Goal: Task Accomplishment & Management: Manage account settings

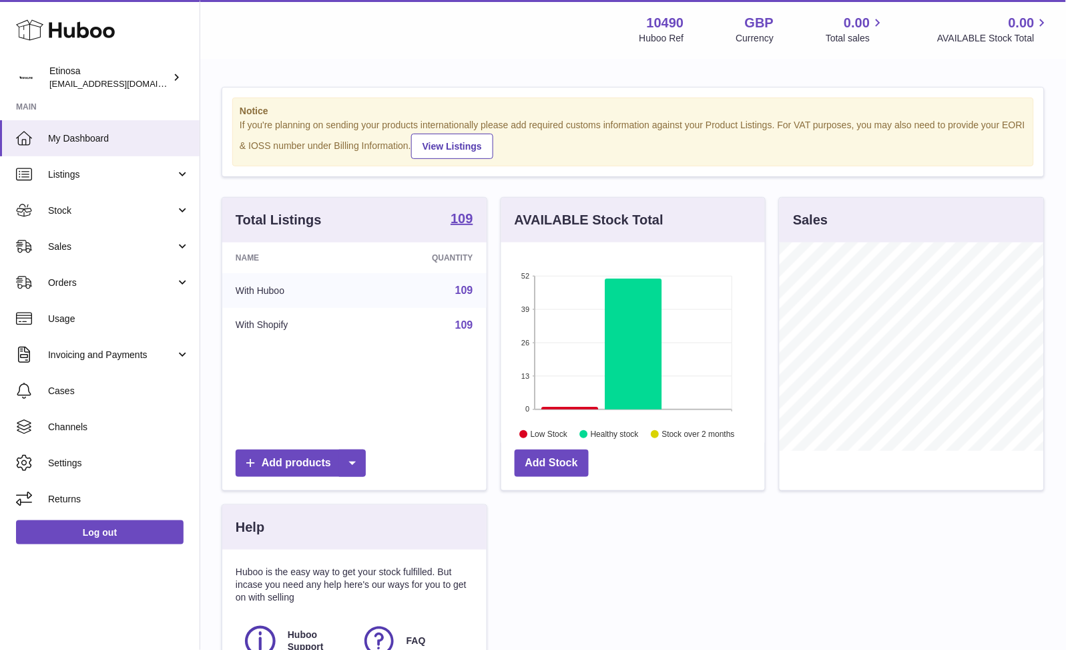
scroll to position [208, 264]
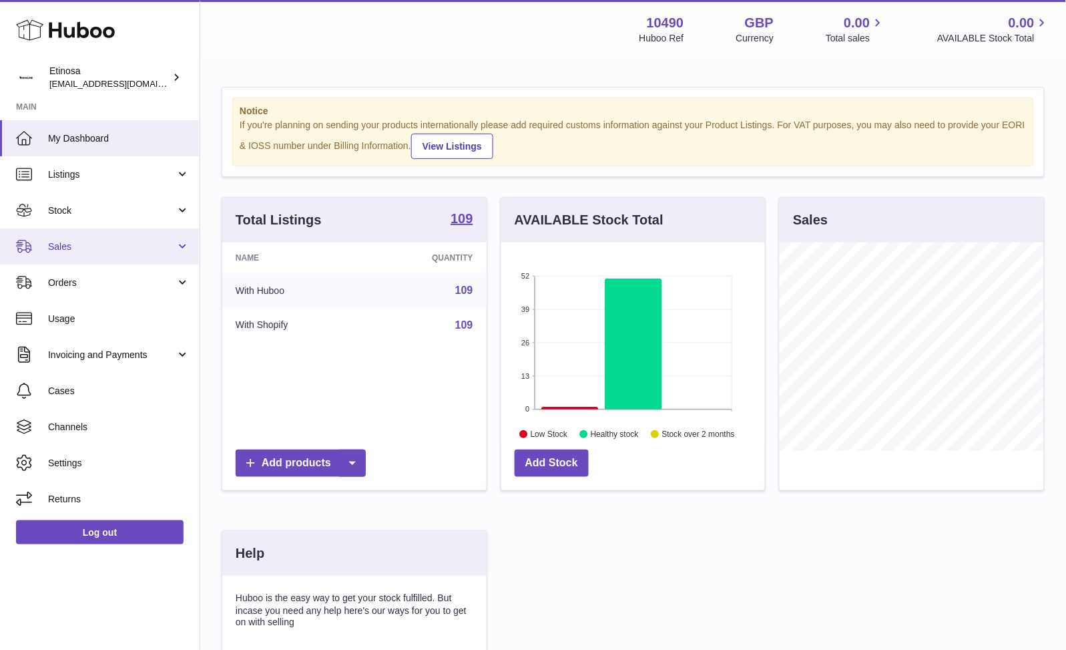
click at [76, 248] on span "Sales" at bounding box center [111, 246] width 127 height 13
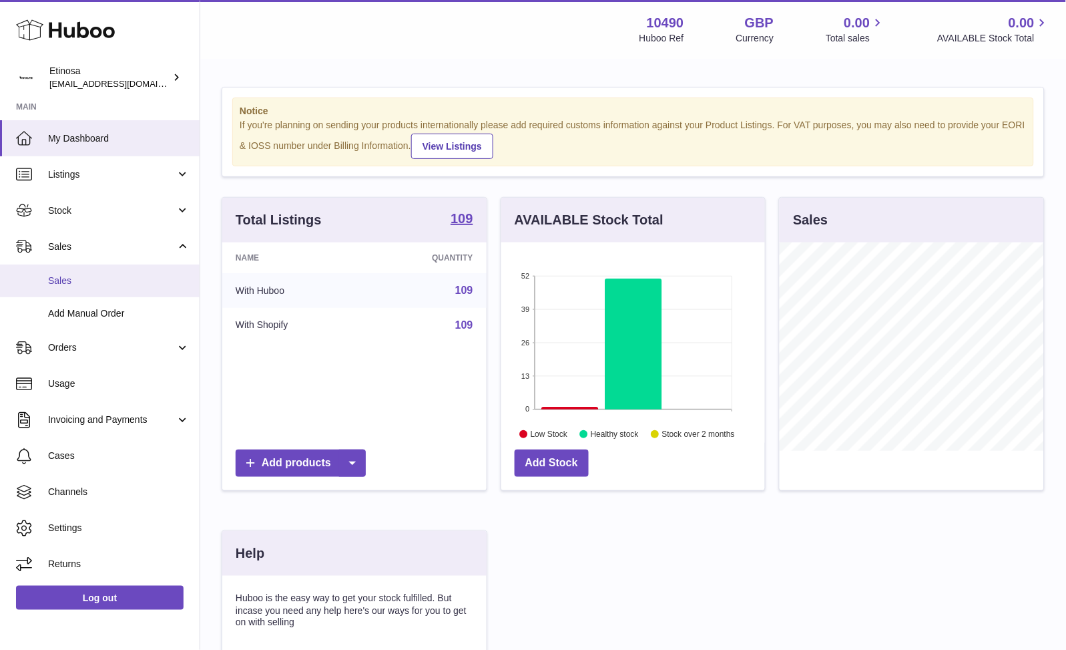
drag, startPoint x: 73, startPoint y: 279, endPoint x: 113, endPoint y: 280, distance: 40.1
click at [75, 279] on span "Sales" at bounding box center [119, 280] width 142 height 13
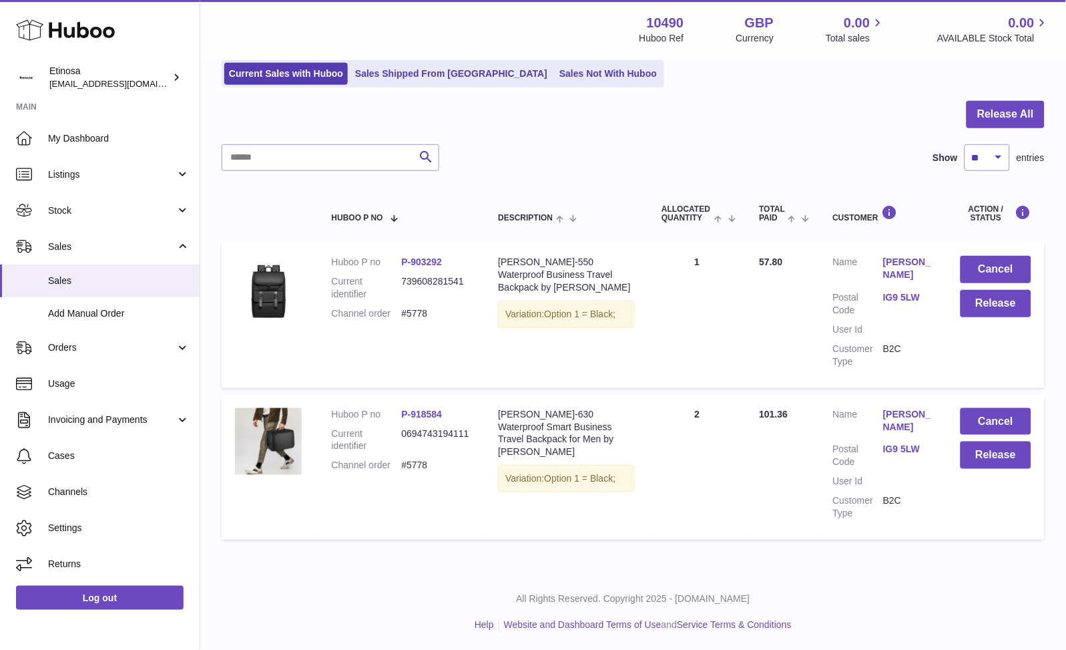
scroll to position [93, 0]
click at [676, 152] on div "Search Show ** ** ** *** entries" at bounding box center [633, 157] width 823 height 27
click at [407, 531] on td "Huboo P no P-918584 Current identifier 0694743194111 Channel order #5778" at bounding box center [401, 466] width 167 height 145
drag, startPoint x: 521, startPoint y: 518, endPoint x: 442, endPoint y: 527, distance: 79.3
click at [515, 521] on td "Description Stohl-630 Waterproof Smart Business Travel Backpack for Men by Wolp…" at bounding box center [567, 466] width 164 height 145
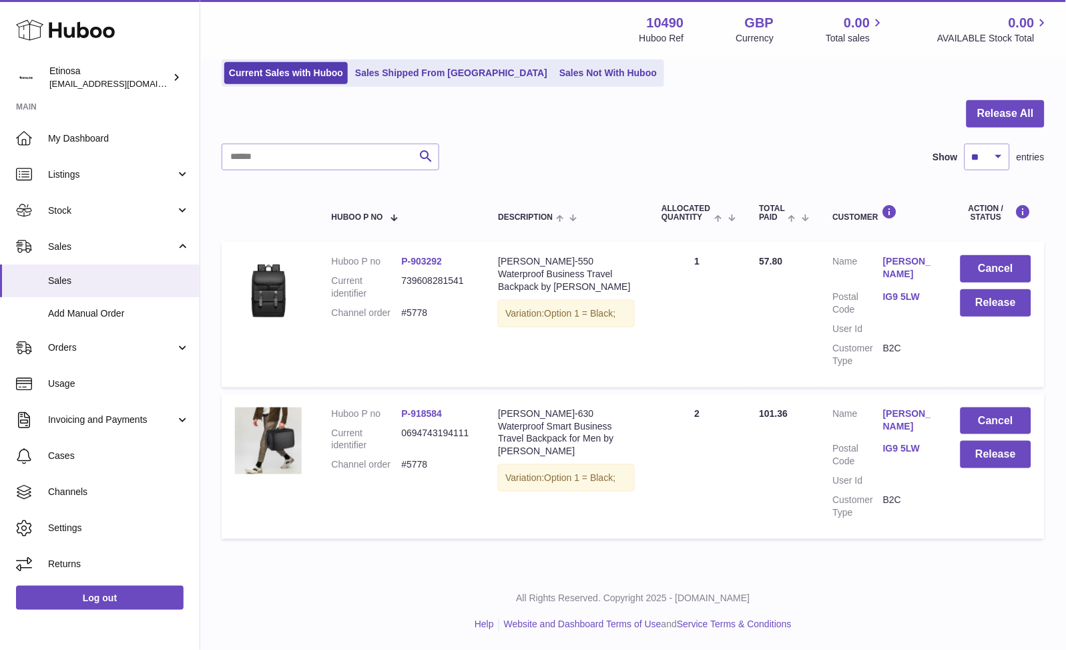
click at [442, 527] on td "Huboo P no P-918584 Current identifier 0694743194111 Channel order #5778" at bounding box center [401, 466] width 167 height 145
drag, startPoint x: 425, startPoint y: 539, endPoint x: 404, endPoint y: 554, distance: 26.3
click at [423, 540] on table "Huboo P no Description ALLOCATED Quantity Total paid Customer Action / Status H…" at bounding box center [633, 365] width 823 height 362
click at [404, 554] on div "My Huboo - Sales report Sales currently with Huboo Current Sales with Huboo Sal…" at bounding box center [633, 269] width 866 height 605
click at [981, 310] on button "Release" at bounding box center [996, 302] width 71 height 27
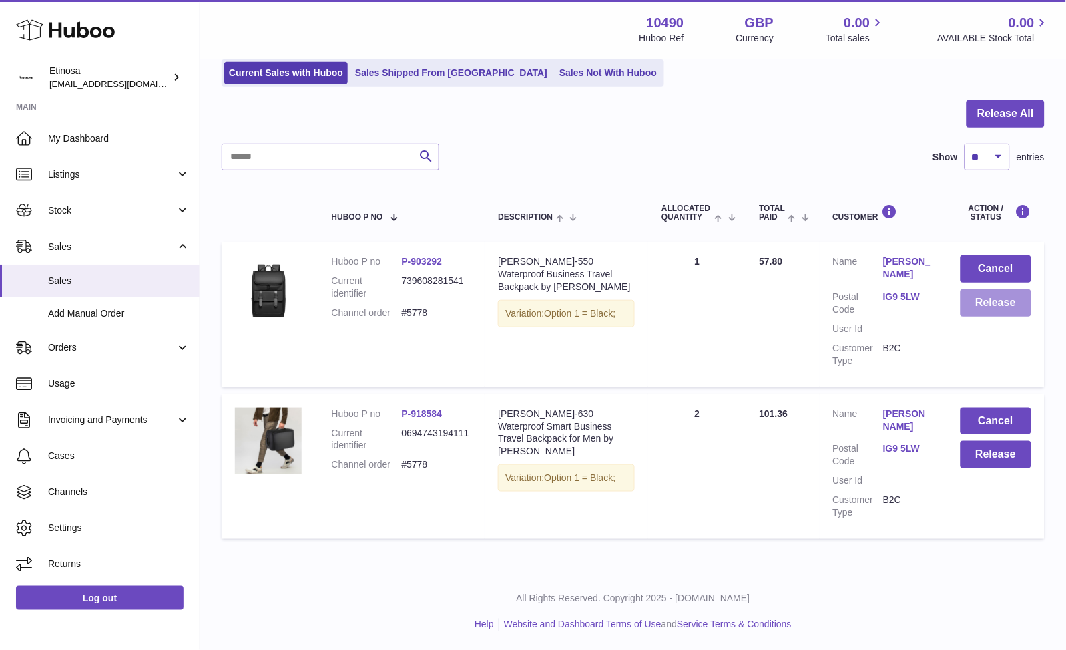
scroll to position [49, 0]
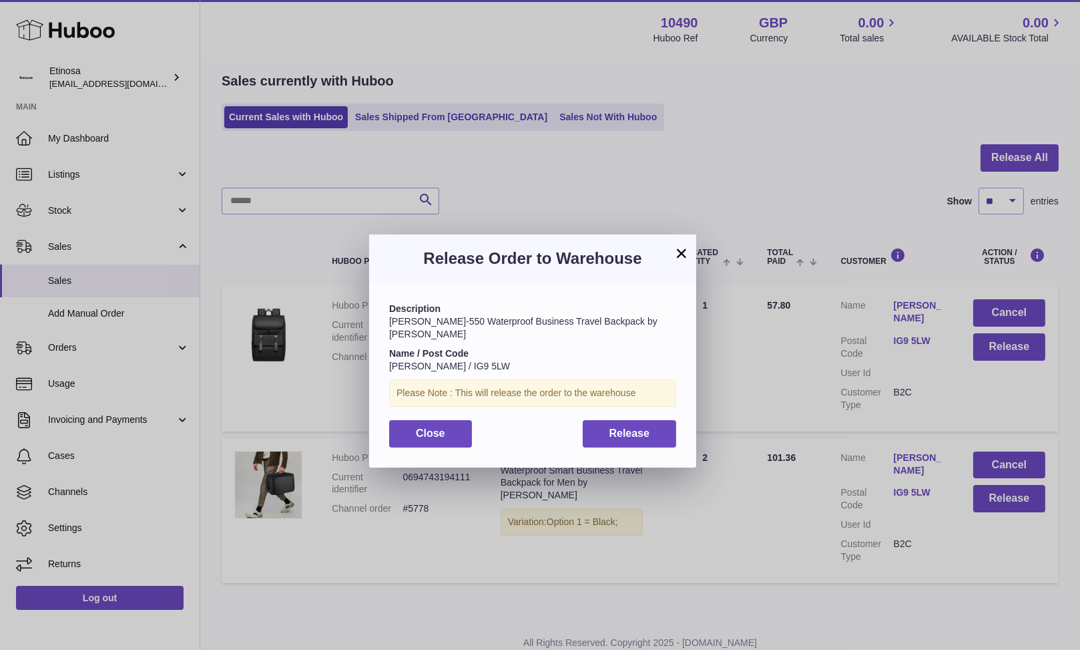
click at [682, 245] on button "×" at bounding box center [682, 253] width 16 height 16
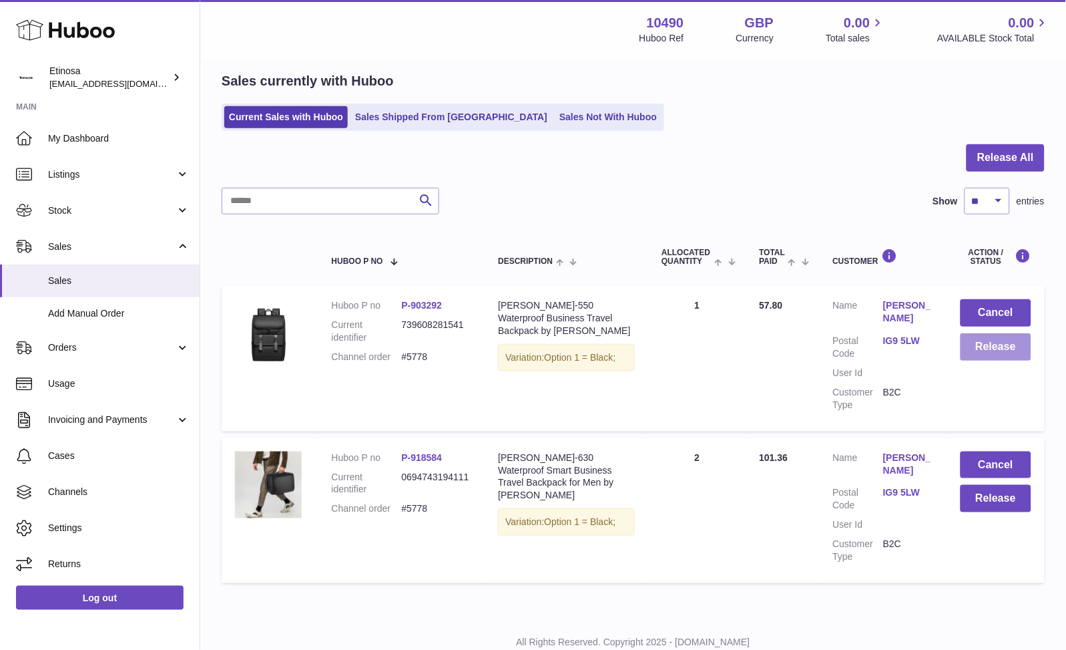
click at [1005, 351] on button "Release" at bounding box center [996, 346] width 71 height 27
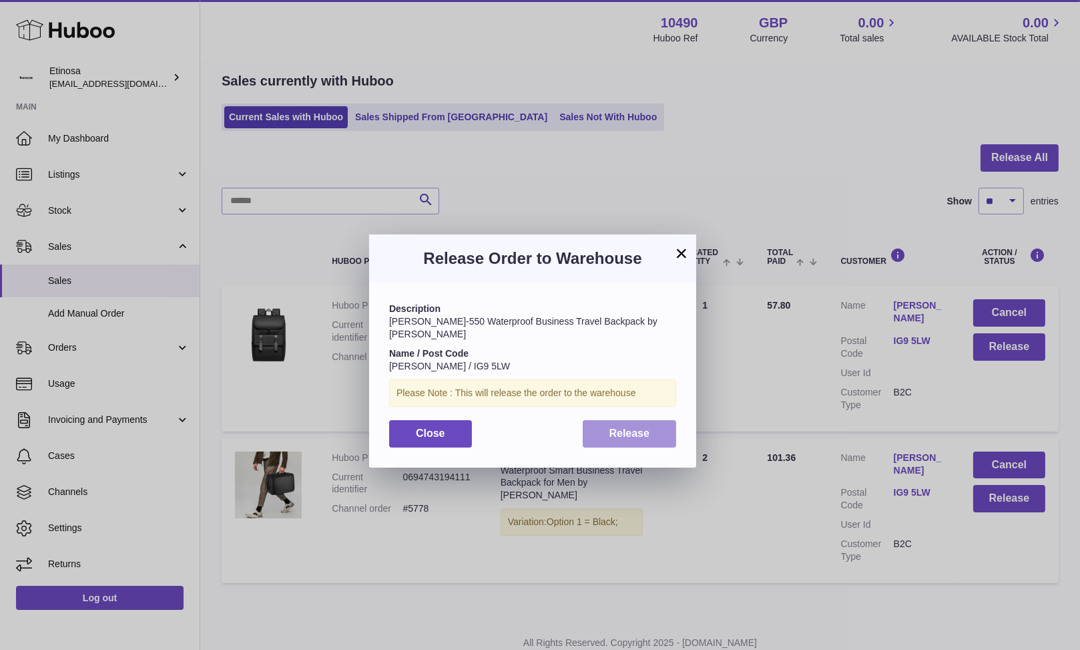
drag, startPoint x: 650, startPoint y: 416, endPoint x: 782, endPoint y: 441, distance: 134.6
click at [652, 420] on button "Release" at bounding box center [630, 433] width 94 height 27
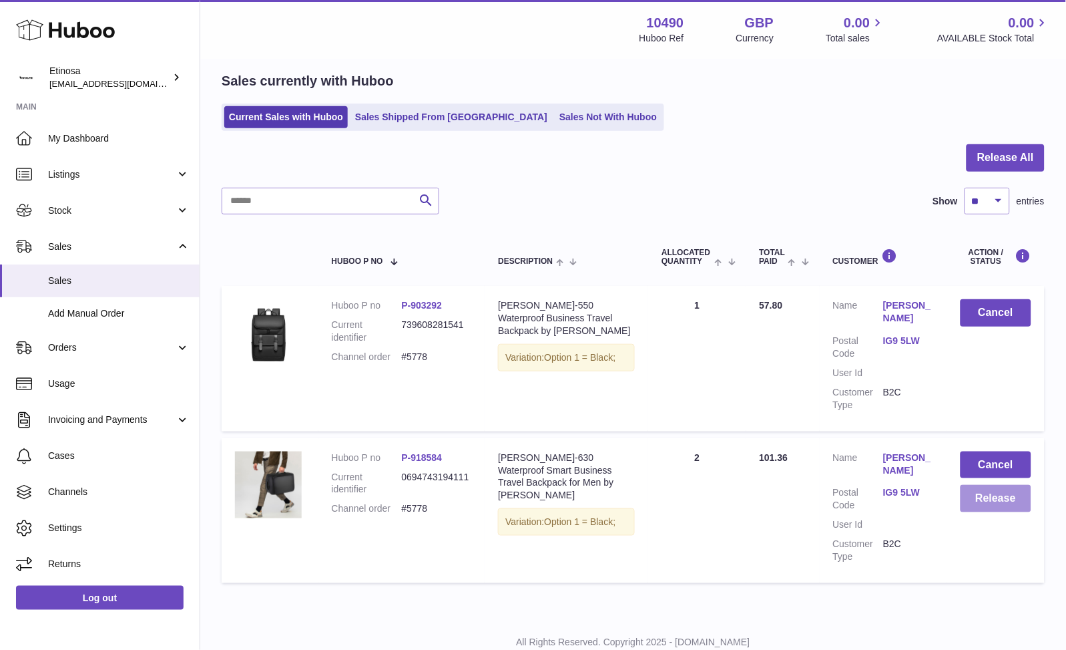
click at [984, 502] on button "Release" at bounding box center [996, 498] width 71 height 27
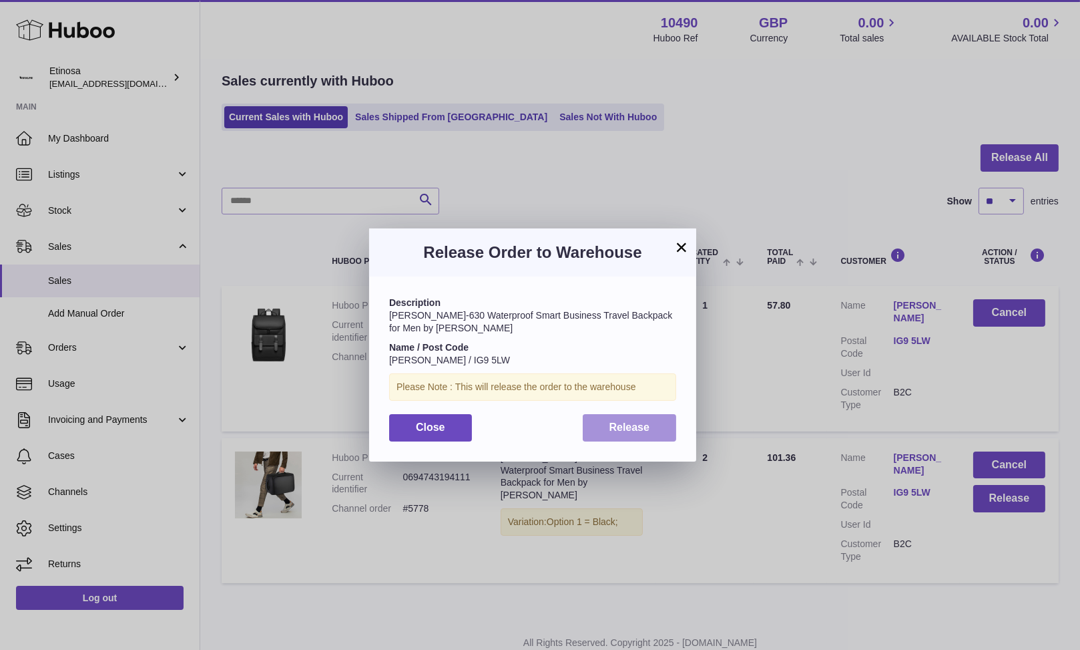
drag, startPoint x: 629, startPoint y: 428, endPoint x: 743, endPoint y: 440, distance: 114.8
click at [630, 429] on span "Release" at bounding box center [629, 426] width 41 height 11
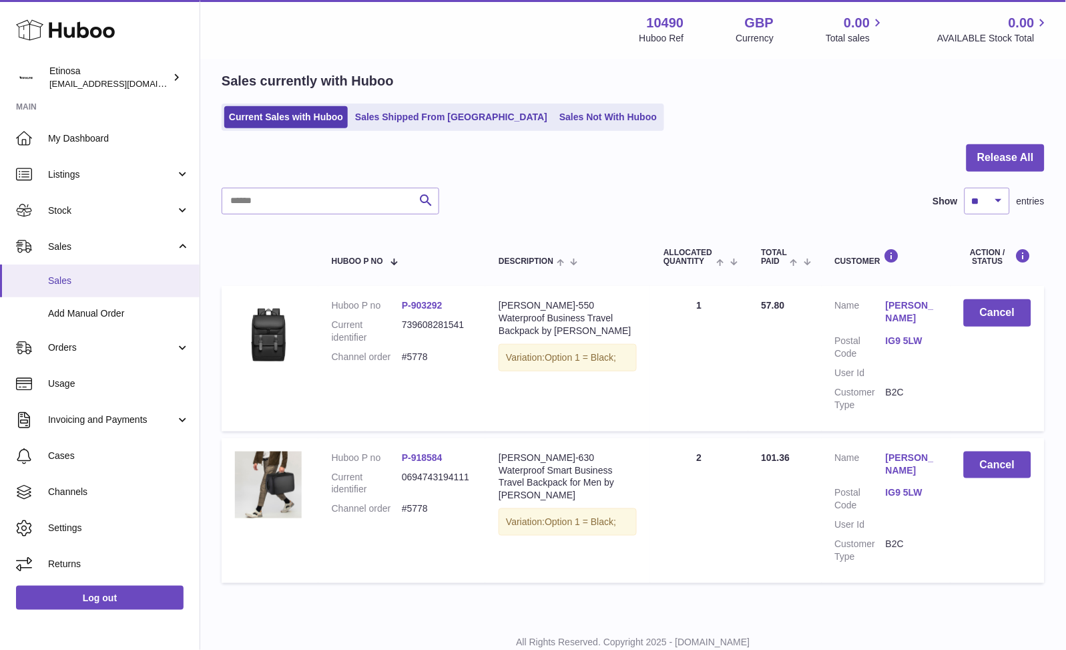
click at [108, 282] on span "Sales" at bounding box center [119, 280] width 142 height 13
